Goal: Transaction & Acquisition: Book appointment/travel/reservation

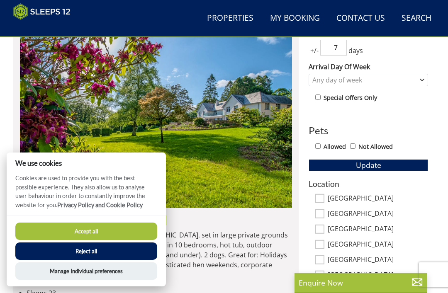
scroll to position [365, 0]
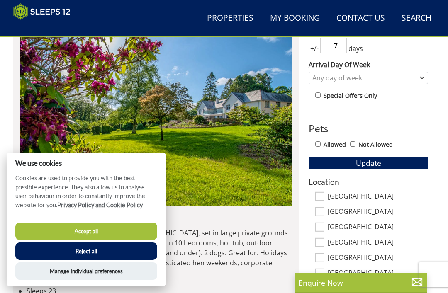
click at [105, 240] on button "Accept all" at bounding box center [86, 231] width 142 height 17
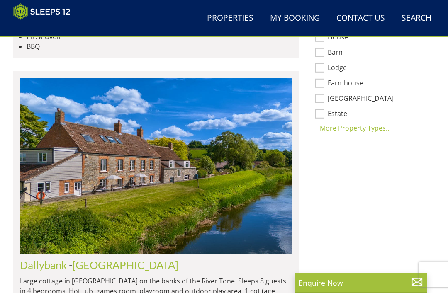
click at [373, 129] on div "More Property Types..." at bounding box center [369, 129] width 120 height 10
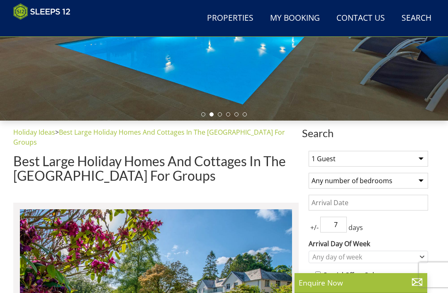
scroll to position [185, 0]
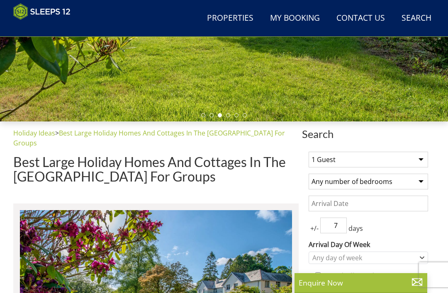
click at [239, 15] on link "Properties" at bounding box center [230, 18] width 53 height 19
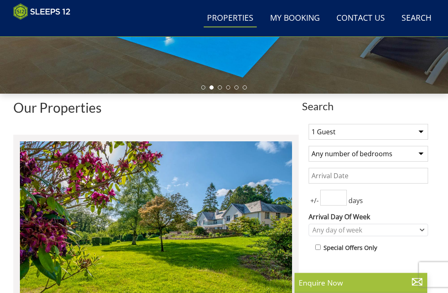
scroll to position [236, 0]
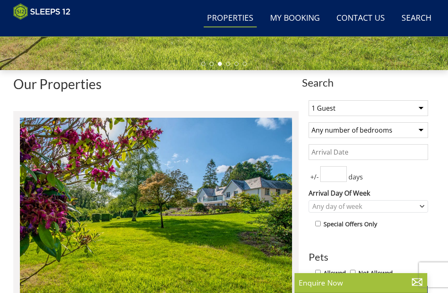
click at [418, 106] on select "1 Guest 2 Guests 3 Guests 4 Guests 5 Guests 6 Guests 7 Guests 8 Guests 9 Guests…" at bounding box center [369, 108] width 120 height 16
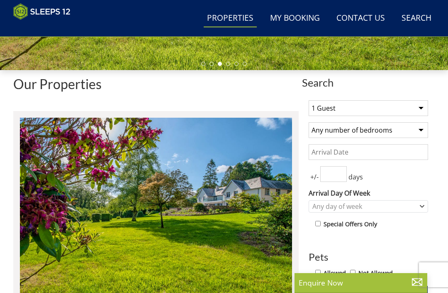
select select "6"
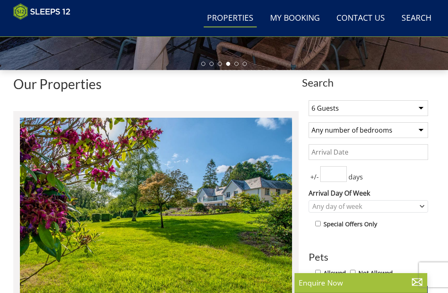
click at [390, 148] on input "Date" at bounding box center [369, 152] width 120 height 16
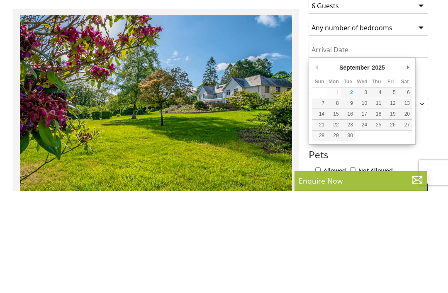
type input "29/09/2025"
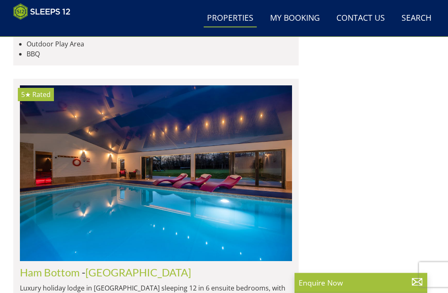
scroll to position [2587, 0]
click at [151, 160] on img at bounding box center [156, 173] width 272 height 176
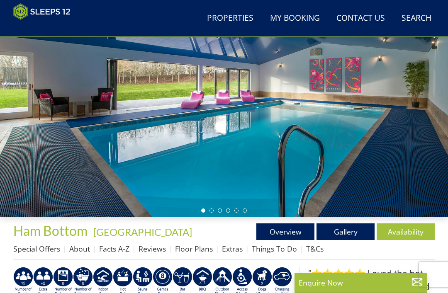
scroll to position [103, 0]
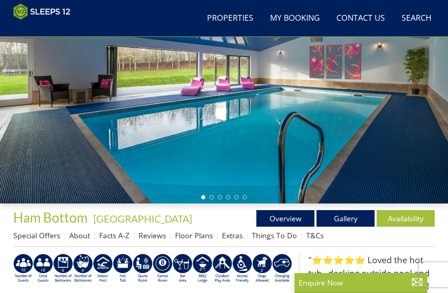
click at [346, 220] on link "Gallery" at bounding box center [346, 218] width 58 height 17
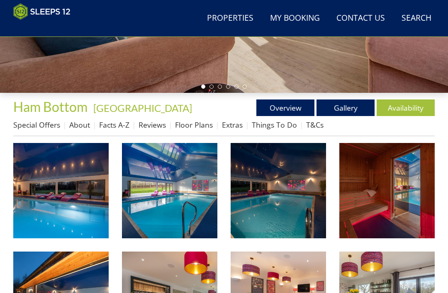
scroll to position [213, 0]
click at [73, 203] on img at bounding box center [60, 190] width 95 height 95
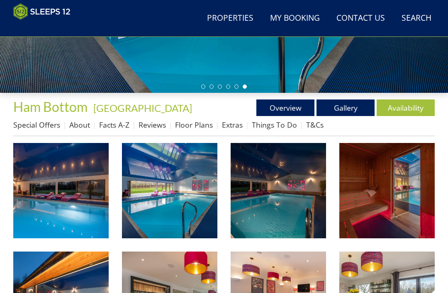
click at [406, 105] on link "Availability" at bounding box center [406, 108] width 58 height 17
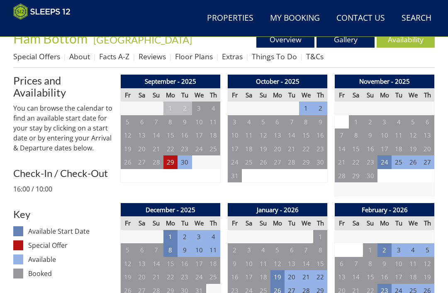
scroll to position [269, 0]
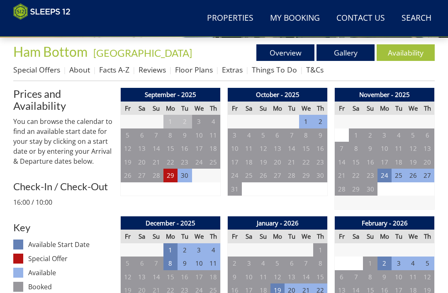
click at [173, 173] on td "29" at bounding box center [171, 176] width 14 height 14
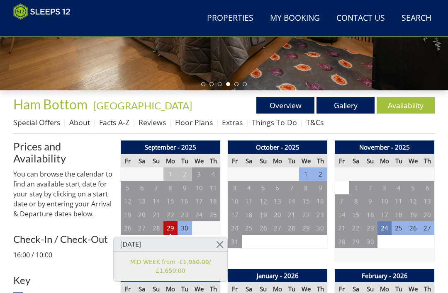
scroll to position [216, 0]
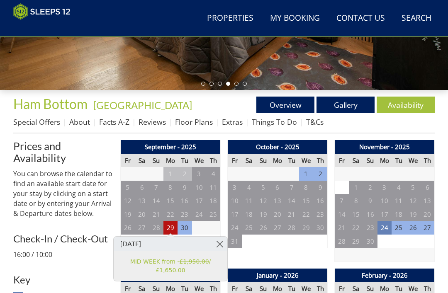
click at [382, 225] on td "24" at bounding box center [385, 228] width 14 height 14
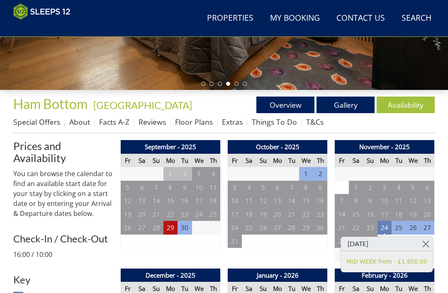
click at [420, 246] on link at bounding box center [426, 244] width 15 height 15
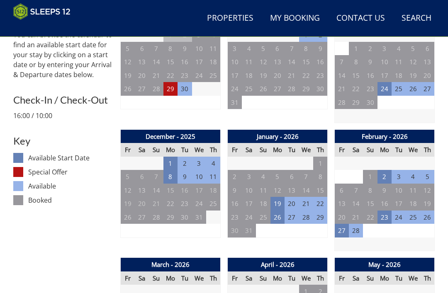
scroll to position [353, 0]
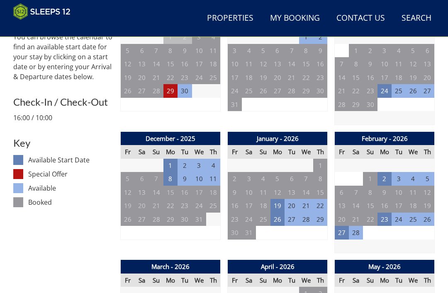
click at [173, 178] on td "8" at bounding box center [171, 179] width 14 height 14
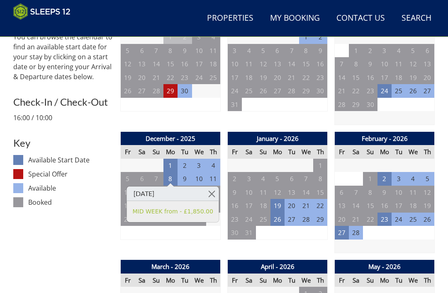
click at [205, 193] on link at bounding box center [212, 194] width 15 height 15
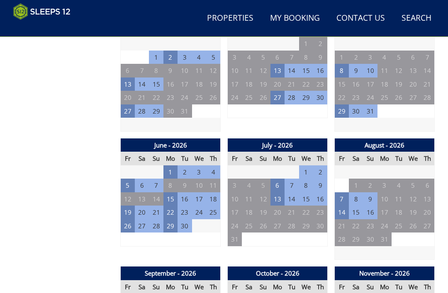
scroll to position [603, 0]
click at [173, 168] on td "1" at bounding box center [171, 173] width 14 height 14
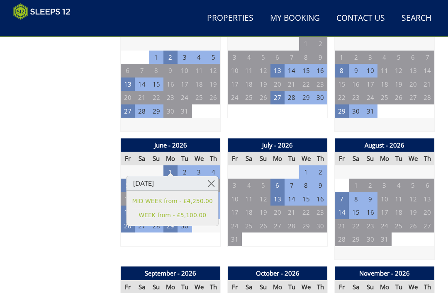
click at [206, 181] on link at bounding box center [211, 183] width 15 height 15
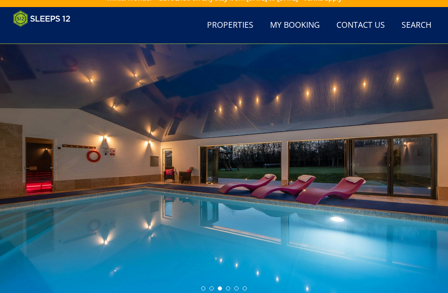
scroll to position [0, 0]
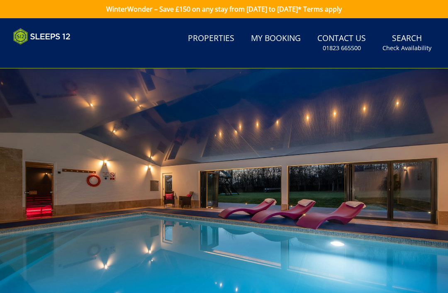
click at [406, 46] on small "Check Availability" at bounding box center [407, 48] width 49 height 8
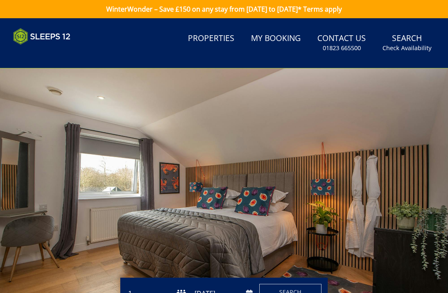
click at [225, 41] on link "Properties" at bounding box center [211, 38] width 53 height 19
select select "6"
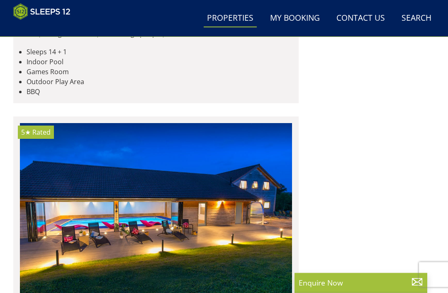
scroll to position [6187, 0]
click at [235, 153] on img at bounding box center [156, 211] width 272 height 176
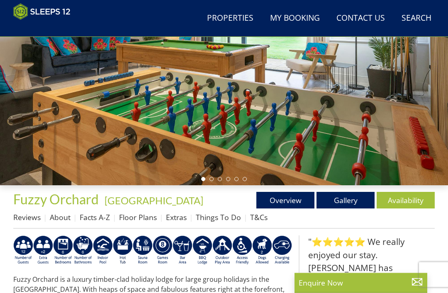
scroll to position [121, 0]
click at [353, 196] on link "Gallery" at bounding box center [346, 200] width 58 height 17
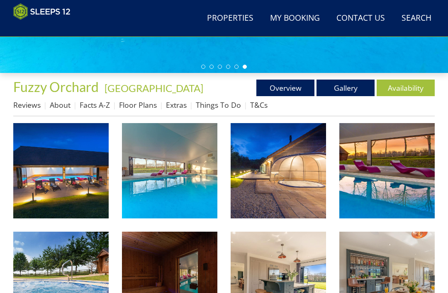
scroll to position [233, 0]
click at [87, 188] on img at bounding box center [60, 170] width 95 height 95
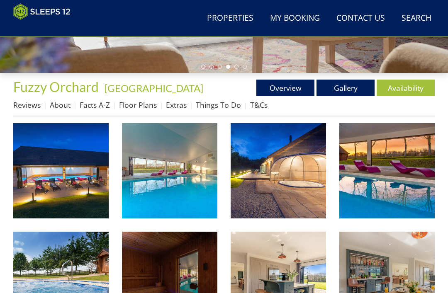
click at [408, 84] on link "Availability" at bounding box center [406, 88] width 58 height 17
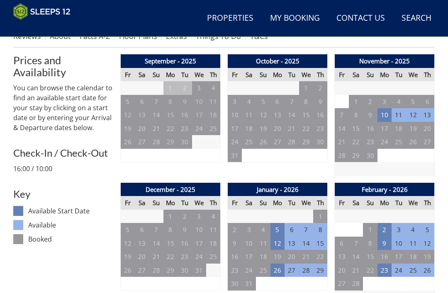
scroll to position [302, 0]
click at [386, 112] on td "10" at bounding box center [385, 115] width 14 height 14
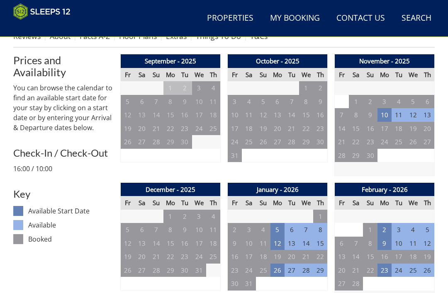
click at [282, 228] on td "5" at bounding box center [278, 230] width 14 height 14
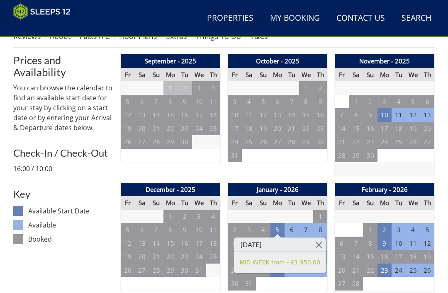
click at [316, 244] on link at bounding box center [319, 245] width 15 height 15
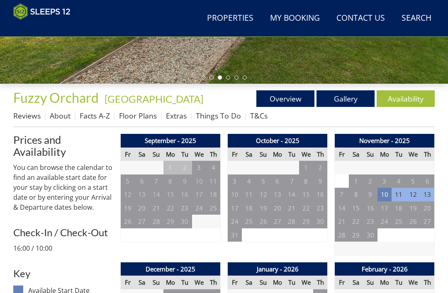
scroll to position [0, 0]
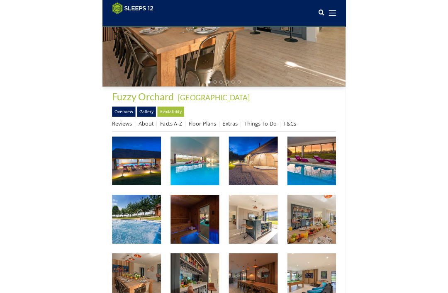
scroll to position [233, 0]
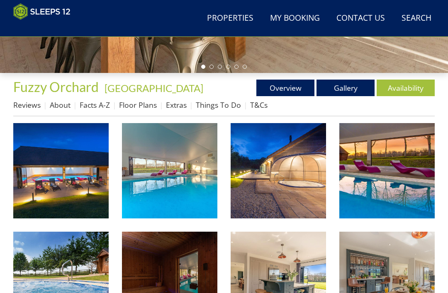
scroll to position [121, 0]
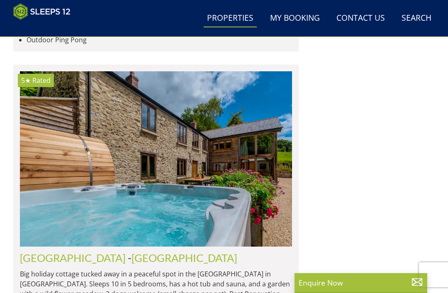
scroll to position [0, 8440]
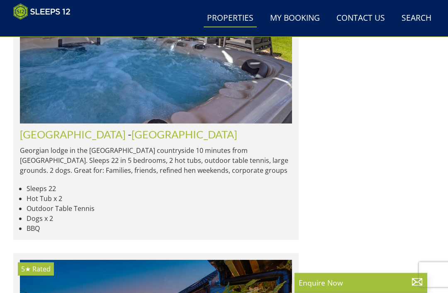
scroll to position [4699, 0]
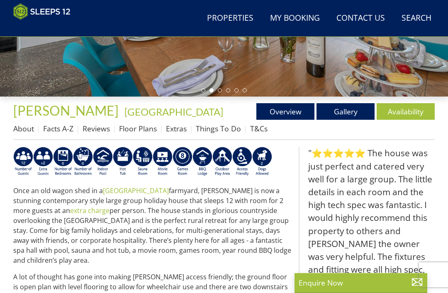
scroll to position [207, 0]
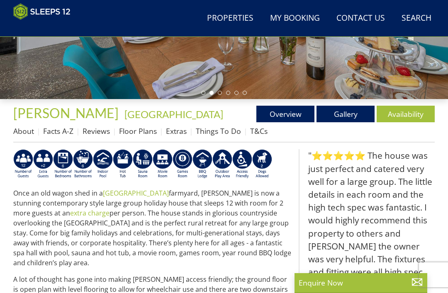
click at [410, 112] on link "Availability" at bounding box center [406, 114] width 58 height 17
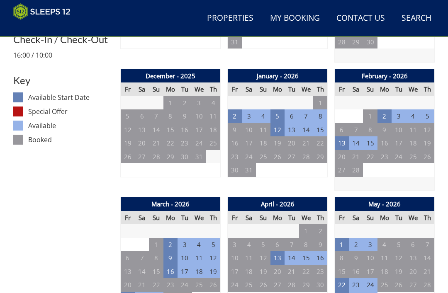
scroll to position [416, 0]
click at [276, 124] on td "12" at bounding box center [278, 130] width 14 height 14
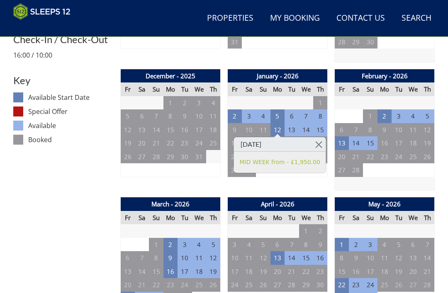
click at [278, 111] on td "5" at bounding box center [278, 117] width 14 height 14
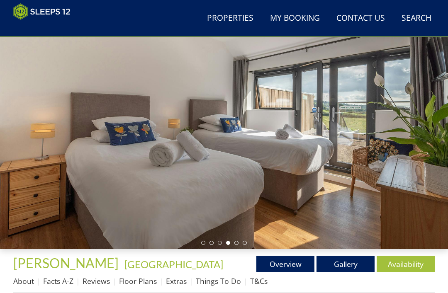
scroll to position [54, 0]
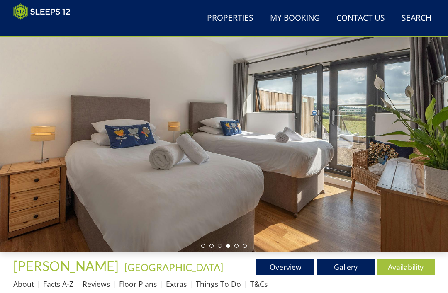
click at [352, 268] on link "Gallery" at bounding box center [346, 267] width 58 height 17
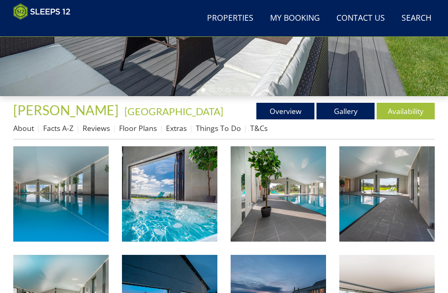
scroll to position [225, 0]
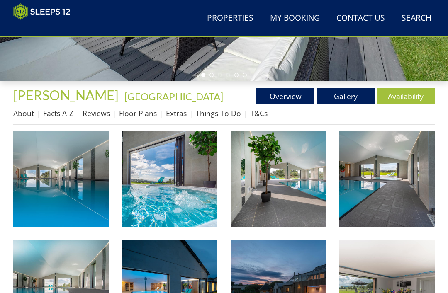
click at [83, 186] on img at bounding box center [60, 179] width 95 height 95
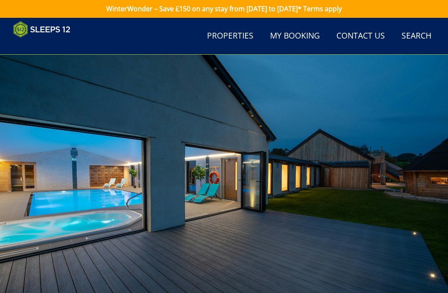
scroll to position [0, 0]
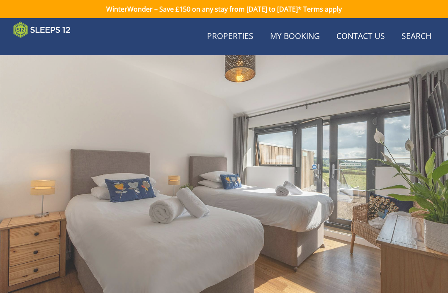
scroll to position [54, 0]
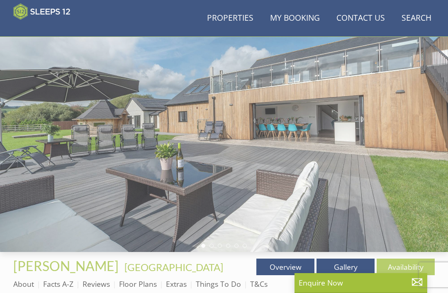
scroll to position [207, 0]
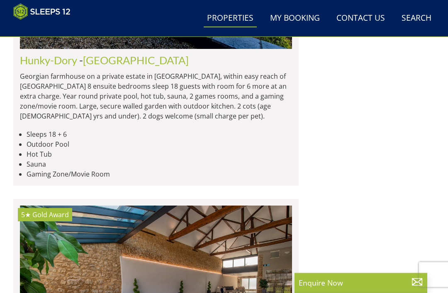
scroll to position [5430, 0]
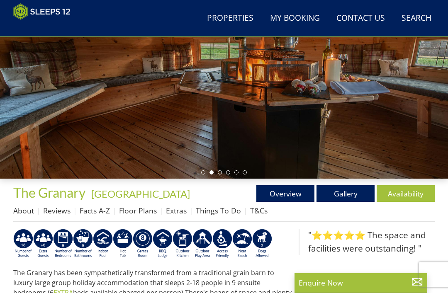
scroll to position [127, 0]
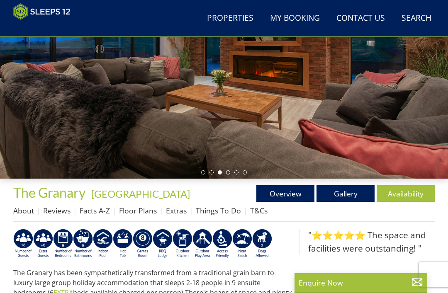
click at [411, 192] on link "Availability" at bounding box center [406, 194] width 58 height 17
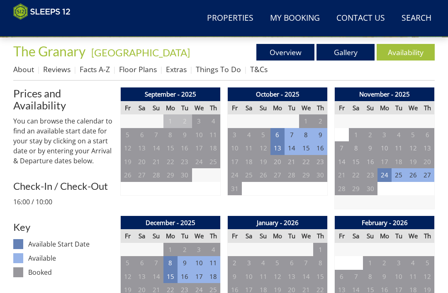
scroll to position [265, 0]
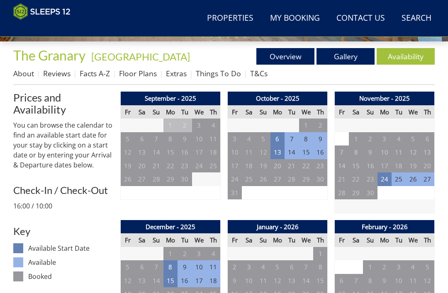
click at [277, 135] on td "6" at bounding box center [278, 139] width 14 height 14
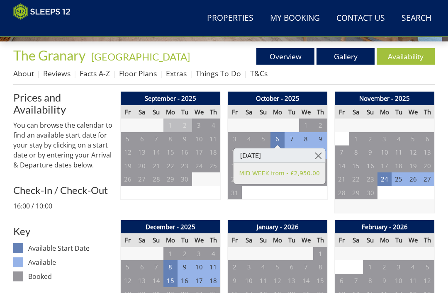
click at [316, 156] on link at bounding box center [318, 156] width 15 height 15
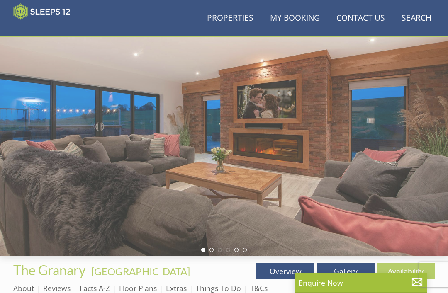
scroll to position [35, 0]
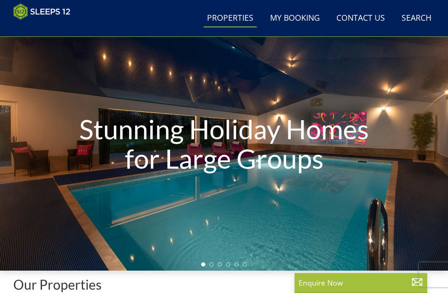
scroll to position [5430, 0]
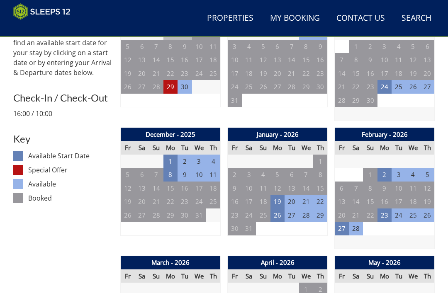
scroll to position [358, 0]
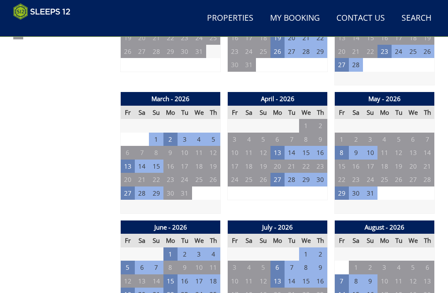
scroll to position [486, 0]
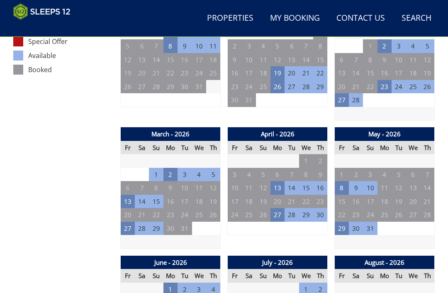
click at [129, 196] on td "13" at bounding box center [128, 202] width 14 height 14
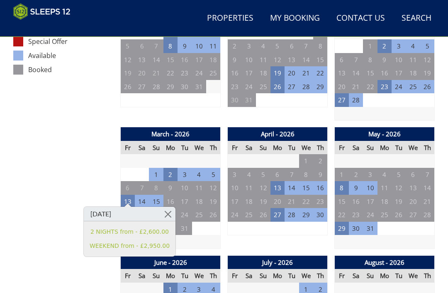
click at [164, 211] on link at bounding box center [168, 214] width 15 height 15
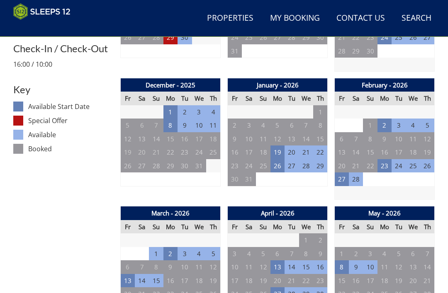
scroll to position [407, 0]
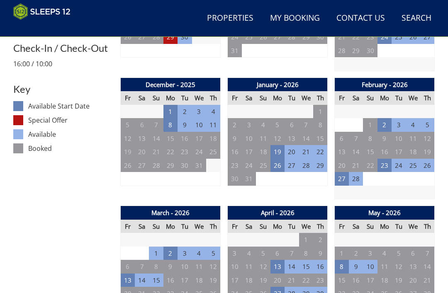
click at [342, 175] on td "27" at bounding box center [342, 179] width 14 height 14
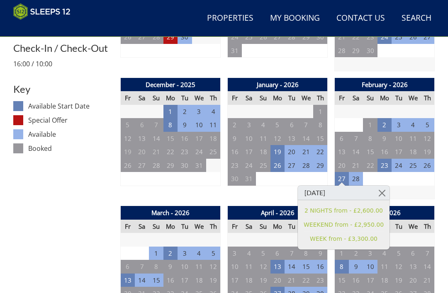
click at [379, 191] on link at bounding box center [382, 193] width 15 height 15
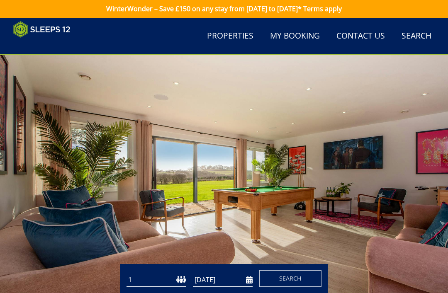
scroll to position [0, 0]
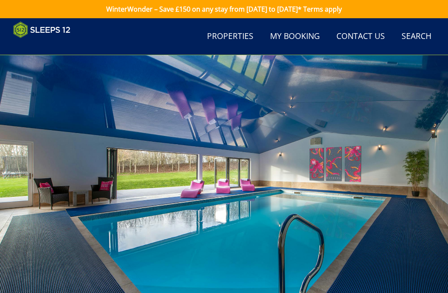
scroll to position [213, 0]
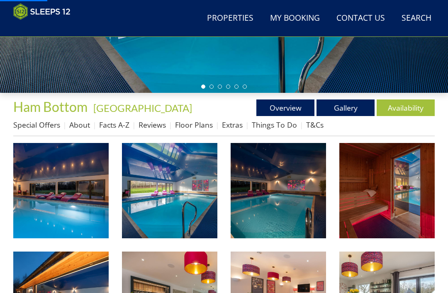
scroll to position [103, 0]
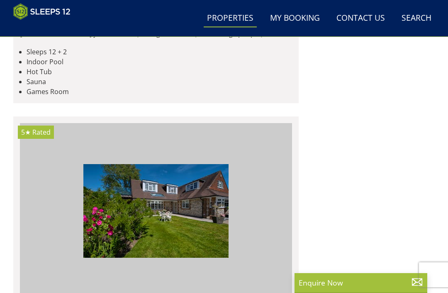
scroll to position [0, 9257]
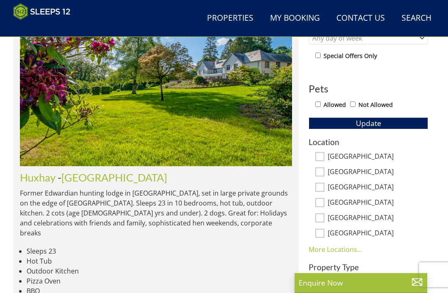
click at [322, 184] on input "[GEOGRAPHIC_DATA]" at bounding box center [319, 187] width 9 height 9
checkbox input "true"
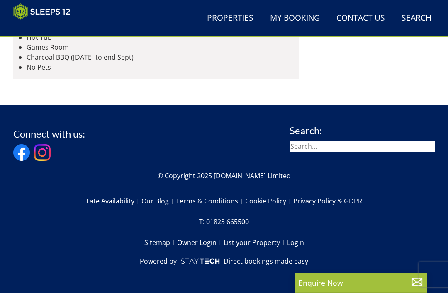
scroll to position [2377, 0]
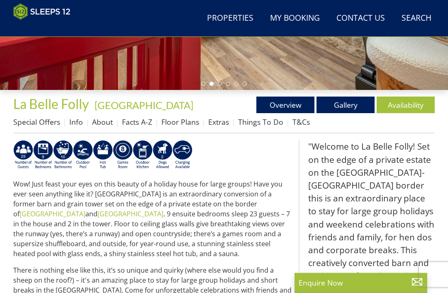
scroll to position [216, 0]
click at [415, 104] on link "Availability" at bounding box center [406, 105] width 58 height 17
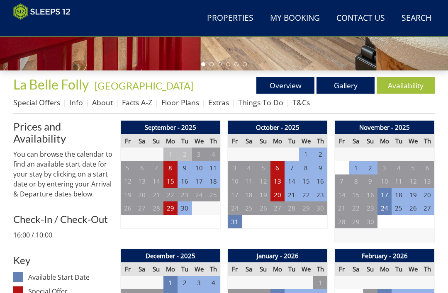
scroll to position [236, 0]
click at [277, 161] on td "6" at bounding box center [278, 168] width 14 height 14
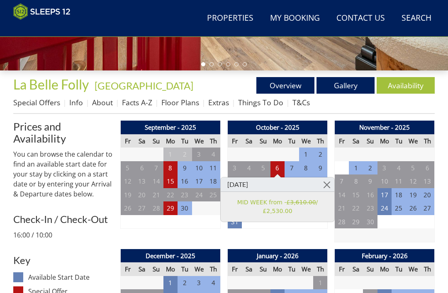
click at [173, 179] on td "15" at bounding box center [171, 182] width 14 height 14
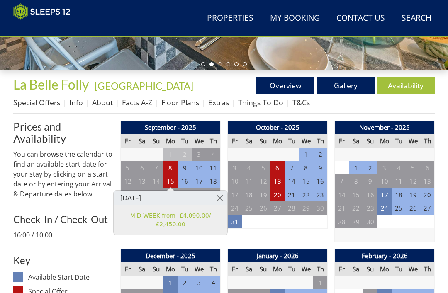
click at [173, 166] on td "8" at bounding box center [171, 168] width 14 height 14
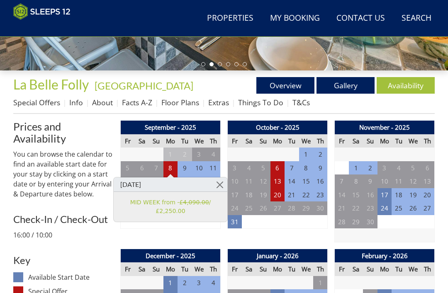
click at [279, 166] on td "6" at bounding box center [278, 168] width 14 height 14
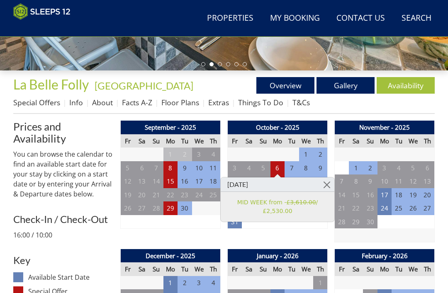
click at [171, 210] on td "29" at bounding box center [171, 209] width 14 height 14
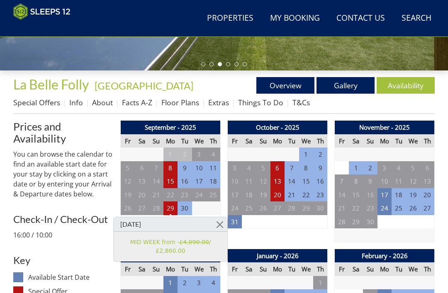
click at [239, 220] on td "31" at bounding box center [235, 222] width 14 height 14
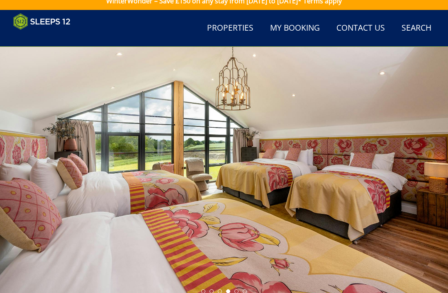
scroll to position [0, 0]
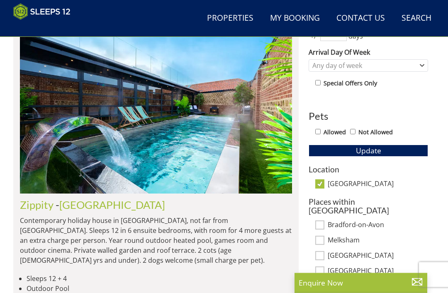
scroll to position [377, 0]
click at [321, 186] on input "[GEOGRAPHIC_DATA]" at bounding box center [319, 184] width 9 height 9
checkbox input "false"
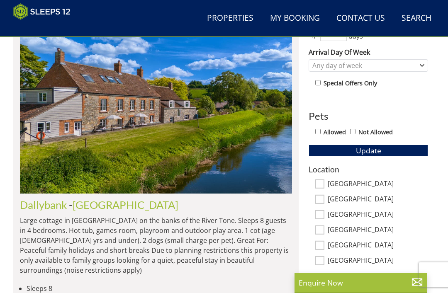
click at [324, 242] on input "[GEOGRAPHIC_DATA]" at bounding box center [319, 245] width 9 height 9
checkbox input "true"
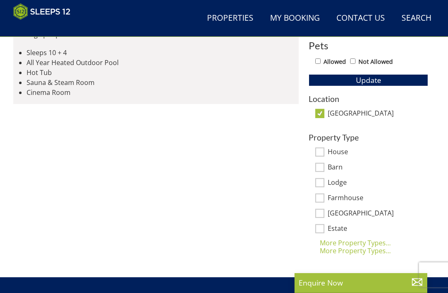
scroll to position [444, 0]
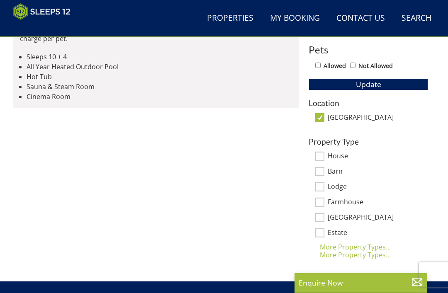
click at [321, 115] on input "[GEOGRAPHIC_DATA]" at bounding box center [319, 117] width 9 height 9
checkbox input "false"
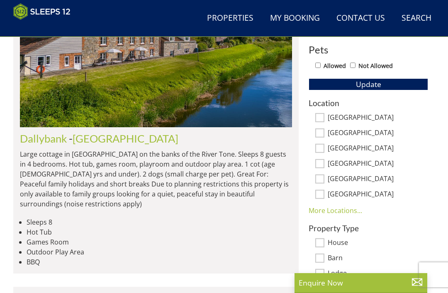
click at [321, 193] on input "[GEOGRAPHIC_DATA]" at bounding box center [319, 194] width 9 height 9
checkbox input "true"
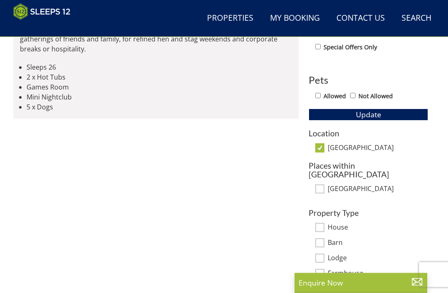
scroll to position [413, 0]
click at [322, 146] on input "[GEOGRAPHIC_DATA]" at bounding box center [319, 148] width 9 height 9
checkbox input "false"
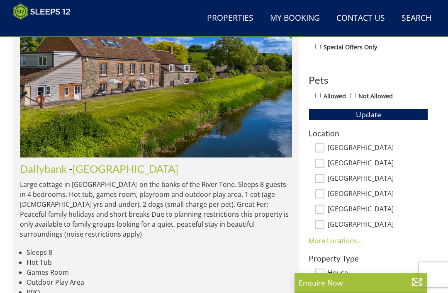
click at [343, 239] on link "More Locations..." at bounding box center [336, 241] width 54 height 9
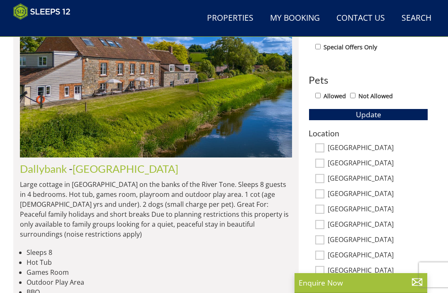
click at [320, 237] on input "[GEOGRAPHIC_DATA]" at bounding box center [319, 240] width 9 height 9
checkbox input "true"
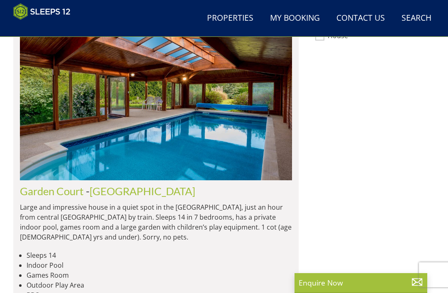
scroll to position [591, 0]
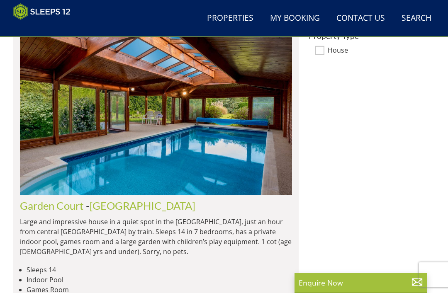
click at [139, 144] on img at bounding box center [156, 107] width 272 height 176
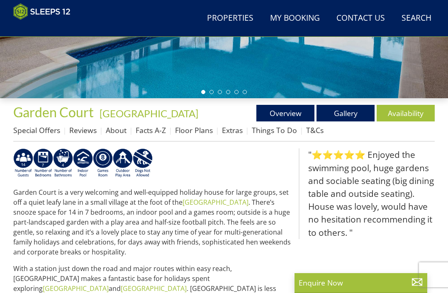
scroll to position [208, 0]
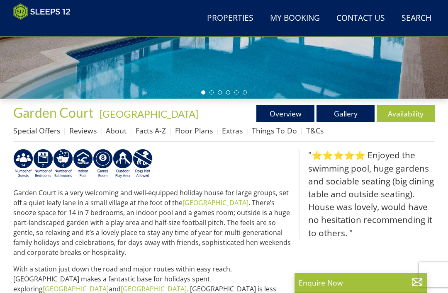
click at [415, 110] on link "Availability" at bounding box center [406, 113] width 58 height 17
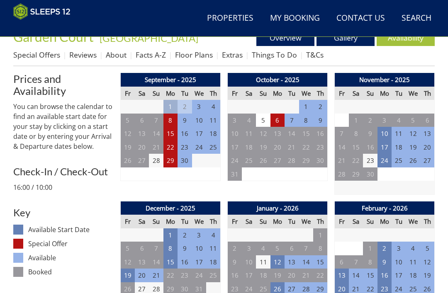
scroll to position [283, 0]
click at [279, 118] on td "6" at bounding box center [278, 121] width 14 height 14
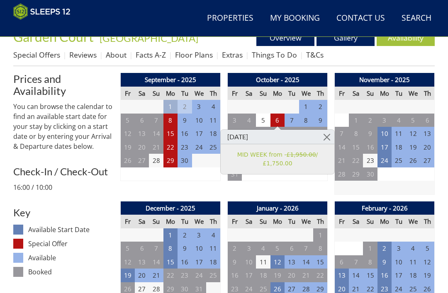
click at [329, 137] on link at bounding box center [327, 137] width 15 height 15
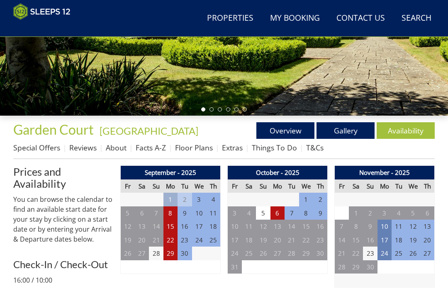
scroll to position [184, 0]
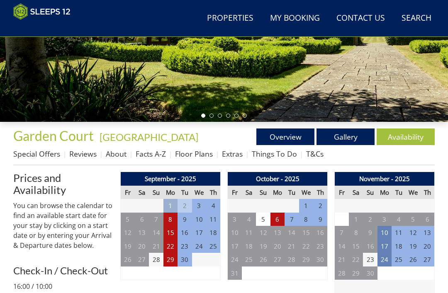
click at [353, 134] on link "Gallery" at bounding box center [346, 137] width 58 height 17
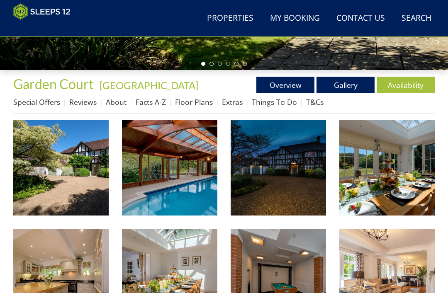
scroll to position [237, 0]
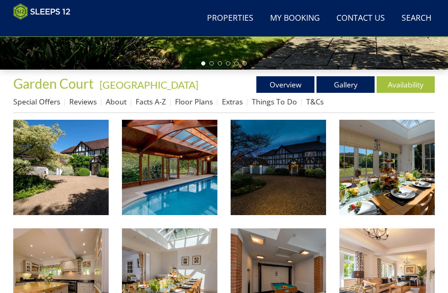
click at [81, 169] on img at bounding box center [60, 167] width 95 height 95
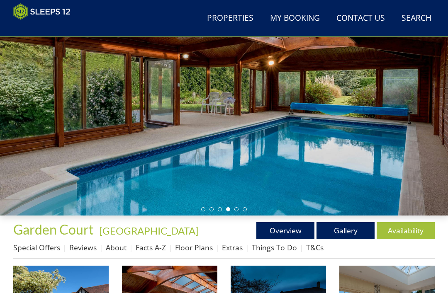
scroll to position [90, 0]
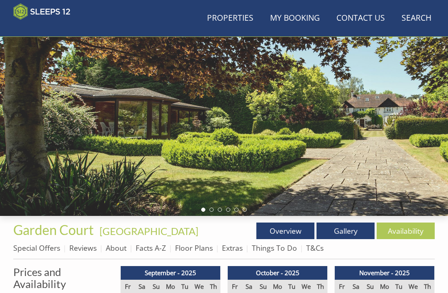
scroll to position [211, 0]
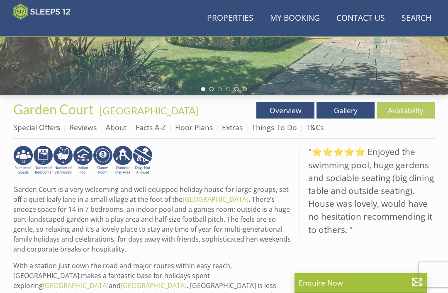
scroll to position [234, 0]
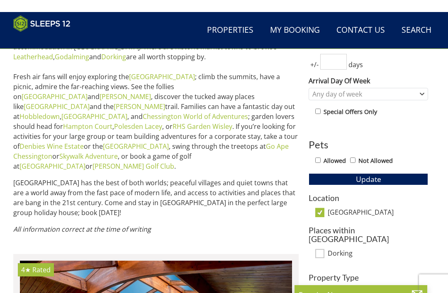
scroll to position [348, 0]
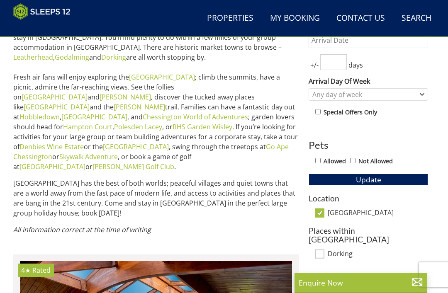
click at [322, 213] on input "[GEOGRAPHIC_DATA]" at bounding box center [319, 213] width 9 height 9
checkbox input "false"
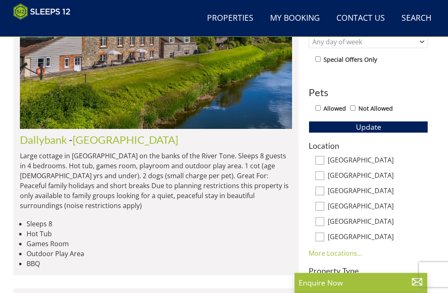
click at [352, 251] on link "More Locations..." at bounding box center [336, 253] width 54 height 9
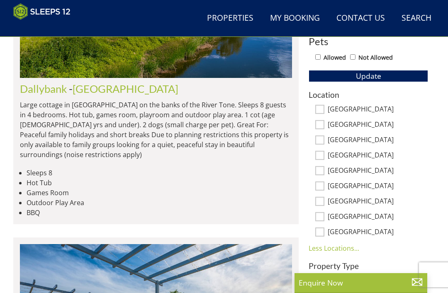
scroll to position [457, 0]
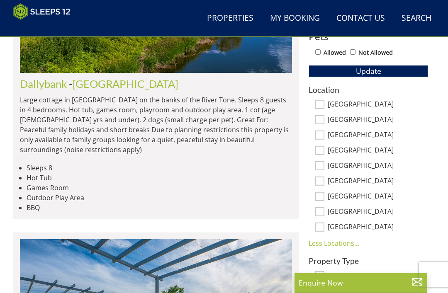
click at [322, 211] on input "[GEOGRAPHIC_DATA]" at bounding box center [319, 212] width 9 height 9
checkbox input "true"
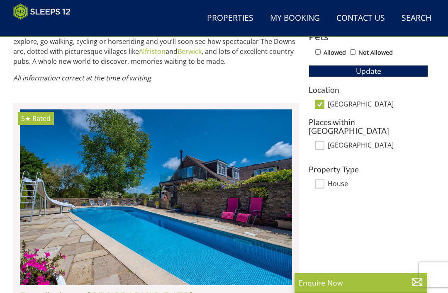
click at [322, 103] on input "[GEOGRAPHIC_DATA]" at bounding box center [319, 104] width 9 height 9
checkbox input "false"
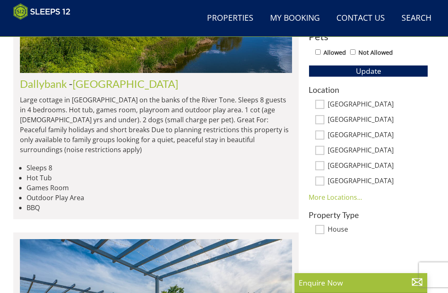
click at [348, 197] on link "More Locations..." at bounding box center [336, 197] width 54 height 9
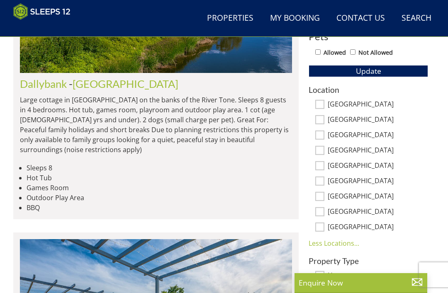
click at [321, 228] on input "[GEOGRAPHIC_DATA]" at bounding box center [319, 227] width 9 height 9
checkbox input "true"
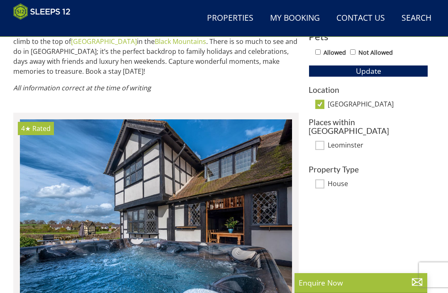
click at [321, 101] on input "[GEOGRAPHIC_DATA]" at bounding box center [319, 104] width 9 height 9
checkbox input "false"
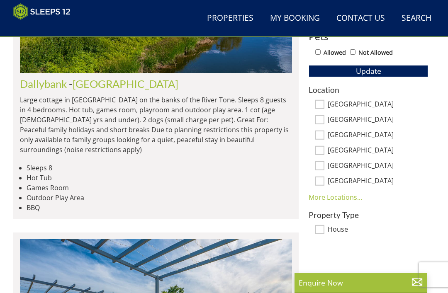
click at [323, 149] on input "[GEOGRAPHIC_DATA]" at bounding box center [319, 150] width 9 height 9
checkbox input "true"
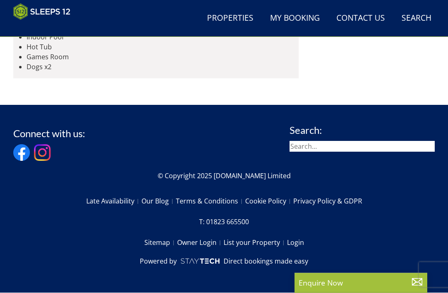
scroll to position [1279, 0]
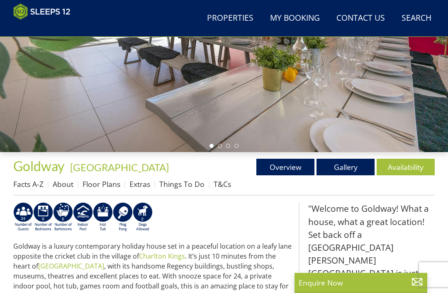
scroll to position [154, 0]
click at [409, 166] on link "Availability" at bounding box center [406, 167] width 58 height 17
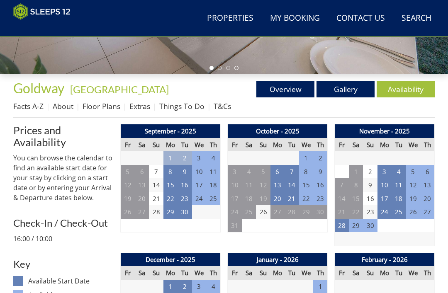
scroll to position [232, 0]
click at [278, 168] on td "6" at bounding box center [278, 172] width 14 height 14
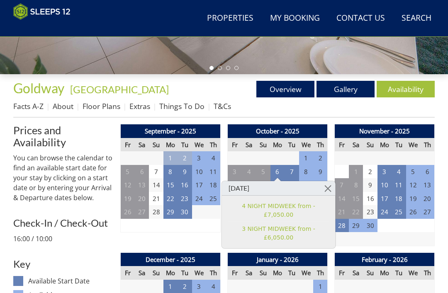
click at [325, 186] on link at bounding box center [328, 188] width 15 height 15
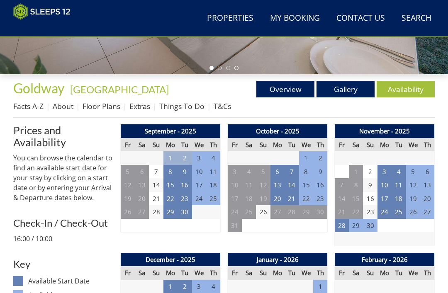
click at [173, 184] on td "15" at bounding box center [171, 185] width 14 height 14
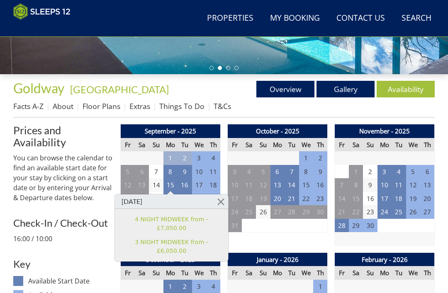
click at [221, 199] on link at bounding box center [221, 202] width 15 height 15
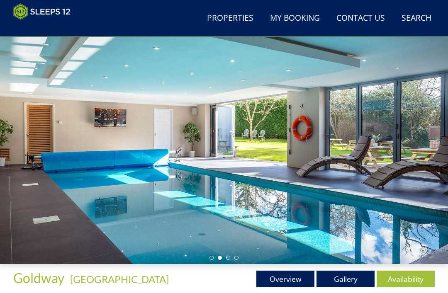
scroll to position [43, 0]
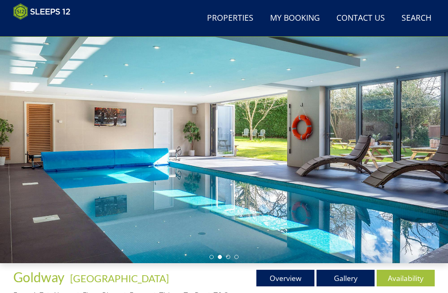
click at [351, 277] on link "Gallery" at bounding box center [346, 278] width 58 height 17
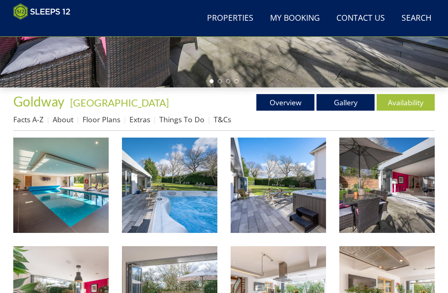
scroll to position [226, 0]
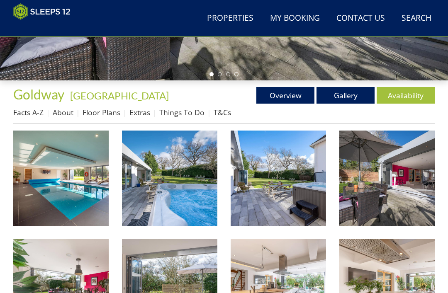
click at [85, 192] on img at bounding box center [60, 178] width 95 height 95
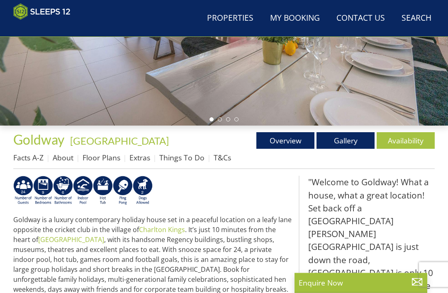
scroll to position [180, 0]
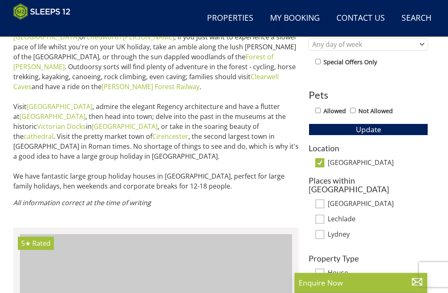
scroll to position [394, 0]
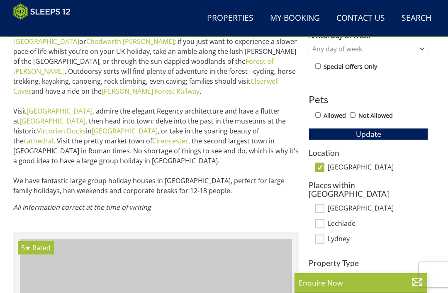
click at [321, 164] on input "[GEOGRAPHIC_DATA]" at bounding box center [319, 167] width 9 height 9
checkbox input "false"
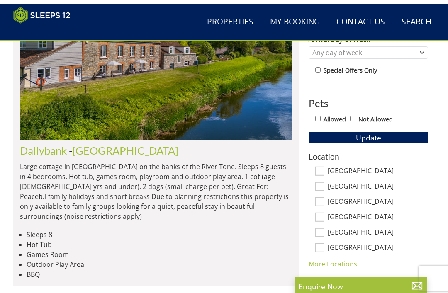
scroll to position [390, 0]
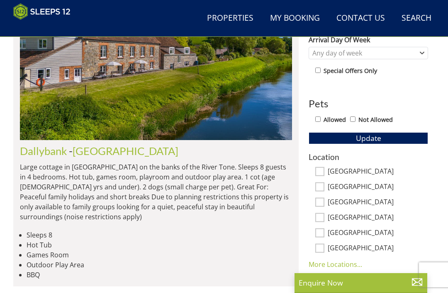
click at [347, 263] on link "More Locations..." at bounding box center [336, 264] width 54 height 9
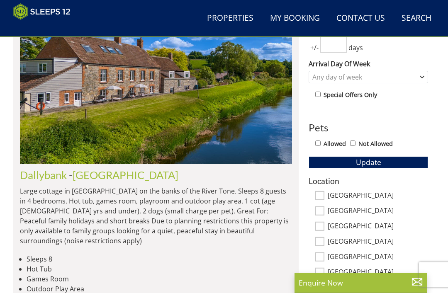
scroll to position [364, 0]
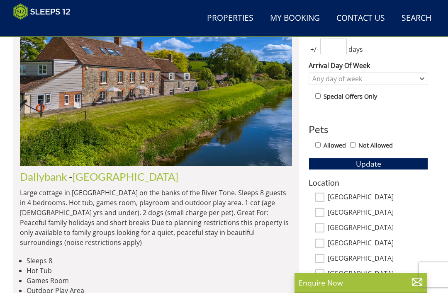
click at [321, 194] on input "[GEOGRAPHIC_DATA]" at bounding box center [319, 197] width 9 height 9
checkbox input "true"
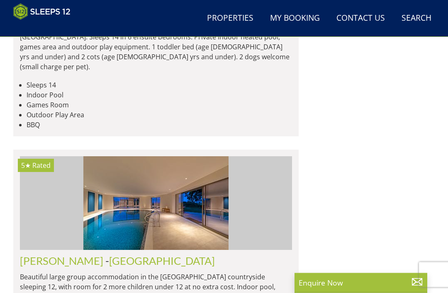
scroll to position [3918, 0]
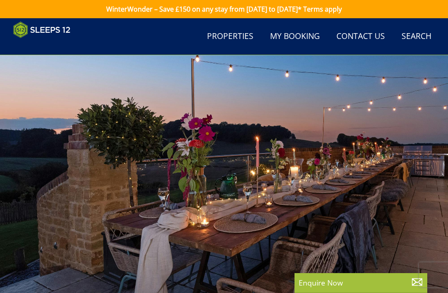
scroll to position [3918, 0]
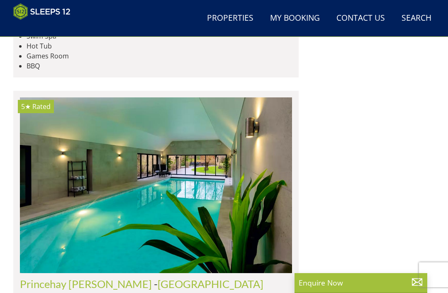
click at [215, 166] on img at bounding box center [156, 186] width 272 height 176
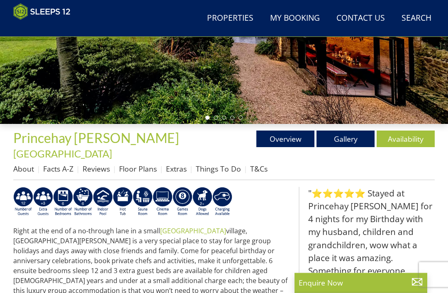
scroll to position [182, 0]
click at [407, 139] on link "Availability" at bounding box center [406, 139] width 58 height 17
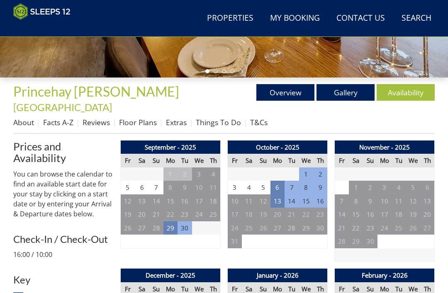
scroll to position [228, 0]
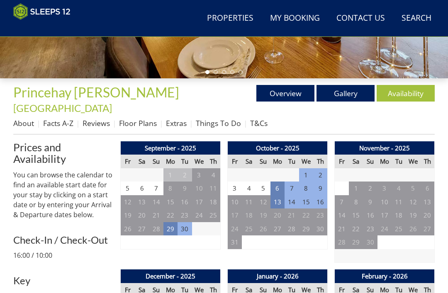
click at [278, 182] on td "6" at bounding box center [278, 189] width 14 height 14
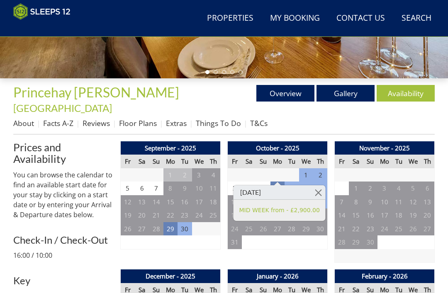
click at [319, 192] on link at bounding box center [318, 193] width 15 height 15
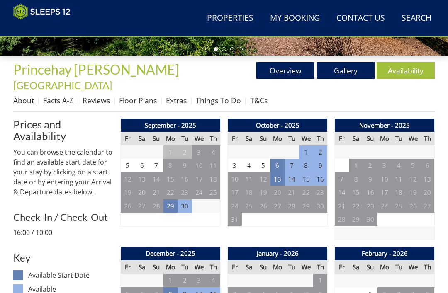
scroll to position [249, 0]
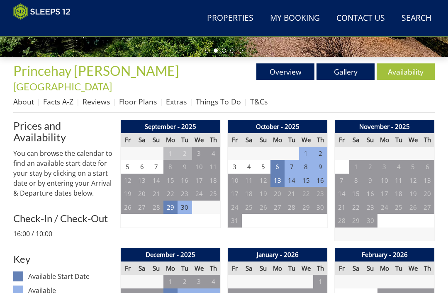
click at [281, 174] on td "13" at bounding box center [278, 181] width 14 height 14
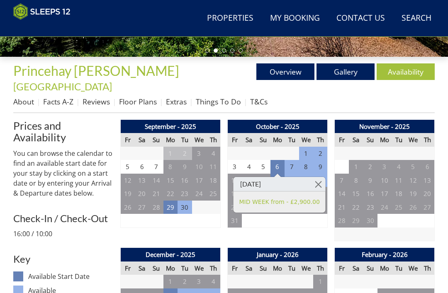
click at [317, 182] on link at bounding box center [318, 184] width 15 height 15
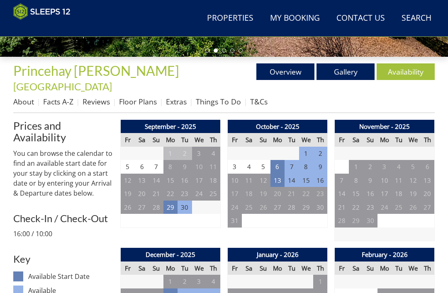
click at [176, 201] on td "29" at bounding box center [171, 208] width 14 height 14
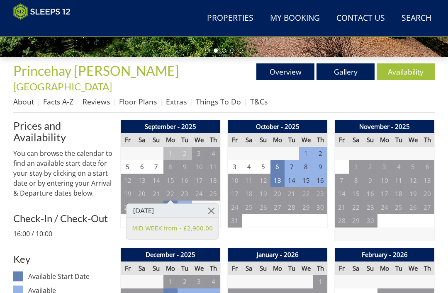
click at [210, 210] on link at bounding box center [211, 211] width 15 height 15
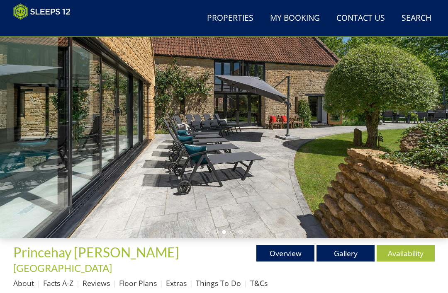
scroll to position [85, 0]
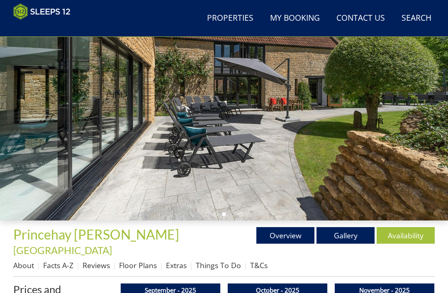
click at [354, 235] on link "Gallery" at bounding box center [346, 235] width 58 height 17
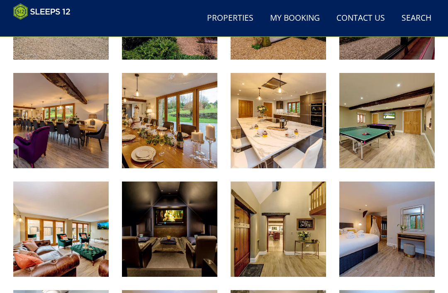
scroll to position [514, 0]
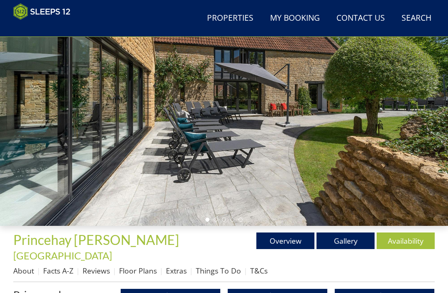
scroll to position [79, 0]
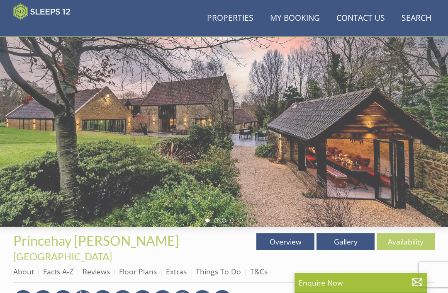
scroll to position [209, 0]
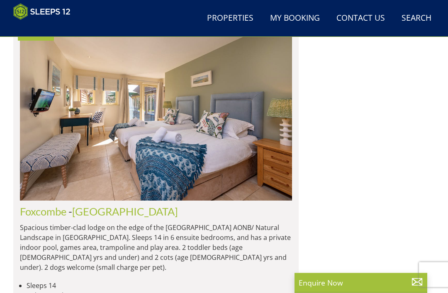
scroll to position [6963, 0]
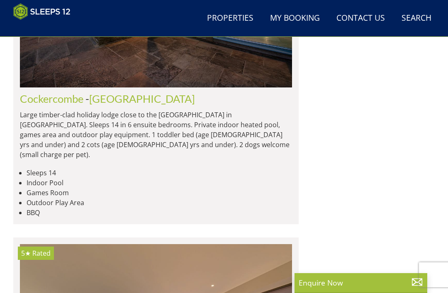
scroll to position [0, 4629]
